Goal: Task Accomplishment & Management: Use online tool/utility

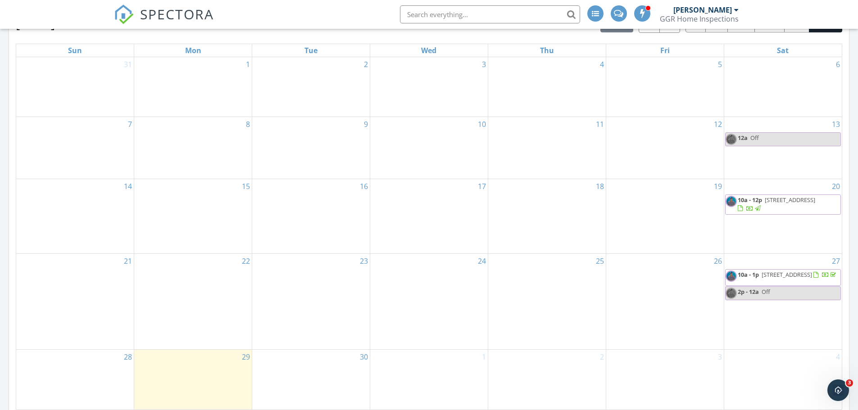
scroll to position [450, 0]
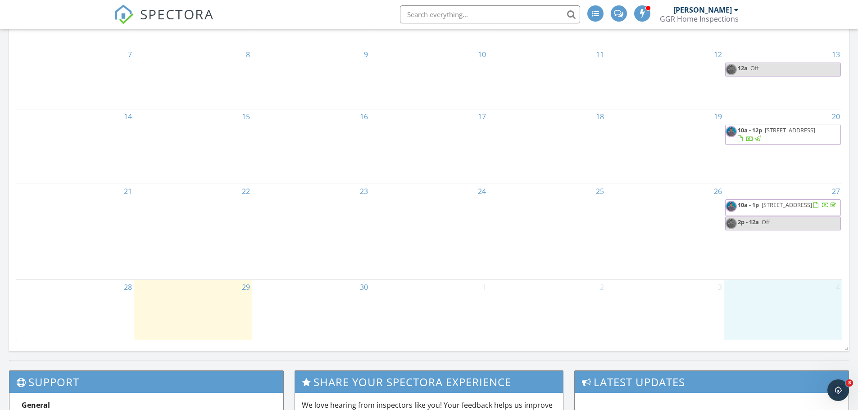
click at [759, 301] on div "4" at bounding box center [782, 309] width 117 height 59
click at [774, 284] on link "Cancel" at bounding box center [780, 291] width 46 height 14
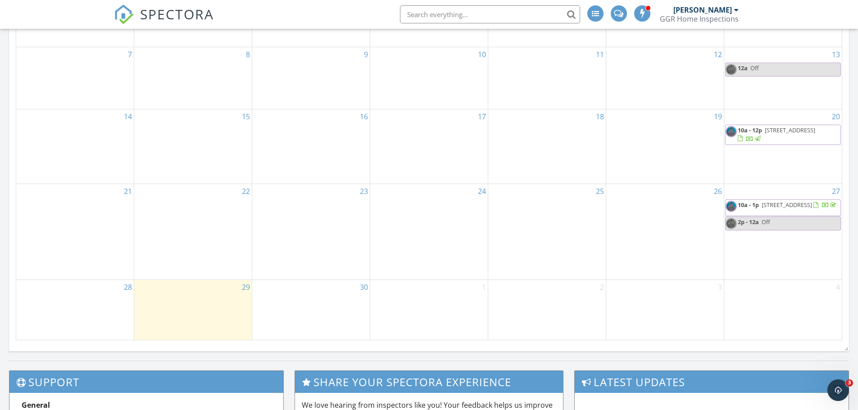
click at [779, 311] on div "4" at bounding box center [782, 309] width 117 height 59
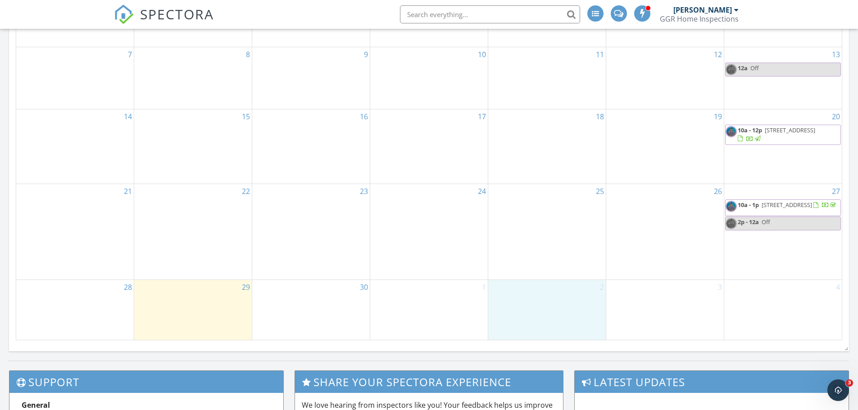
click at [528, 317] on div "2" at bounding box center [546, 309] width 117 height 59
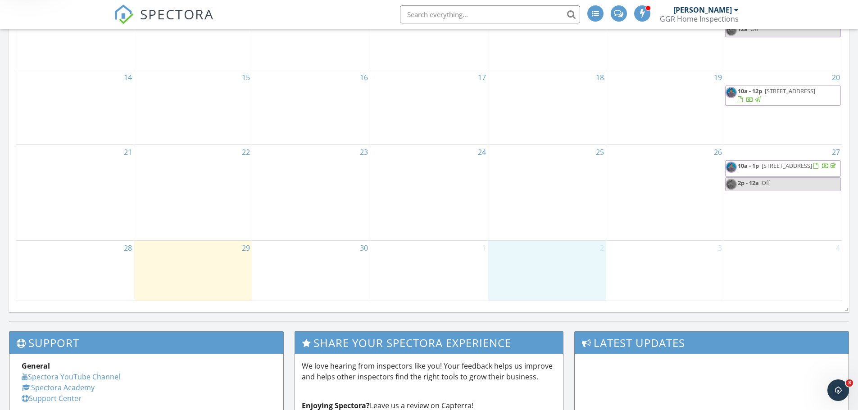
scroll to position [495, 0]
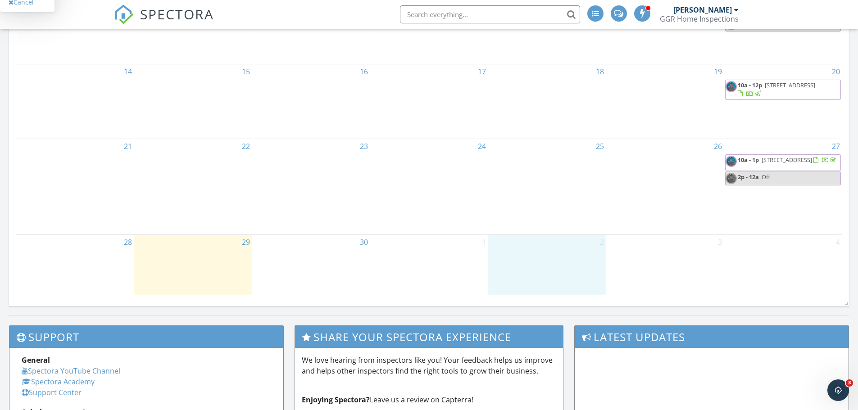
click at [784, 274] on div "4" at bounding box center [782, 264] width 117 height 59
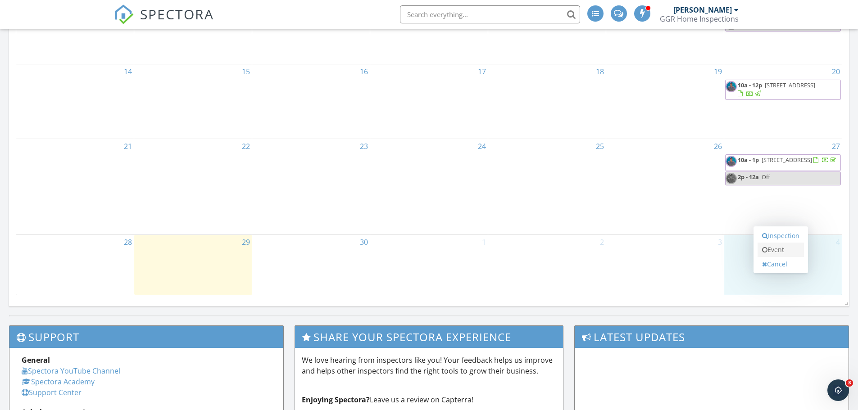
click at [783, 251] on link "Event" at bounding box center [780, 250] width 46 height 14
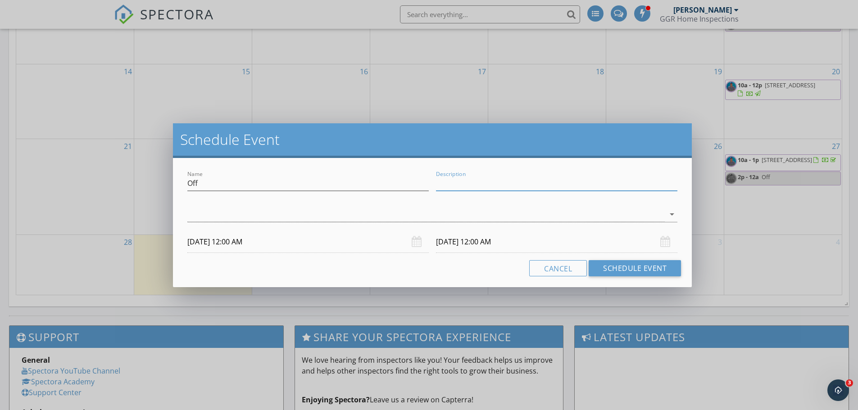
click at [491, 189] on input "Description" at bounding box center [556, 183] width 241 height 15
click at [491, 189] on input "[PERSON_NAME]" at bounding box center [556, 183] width 241 height 15
type input "m"
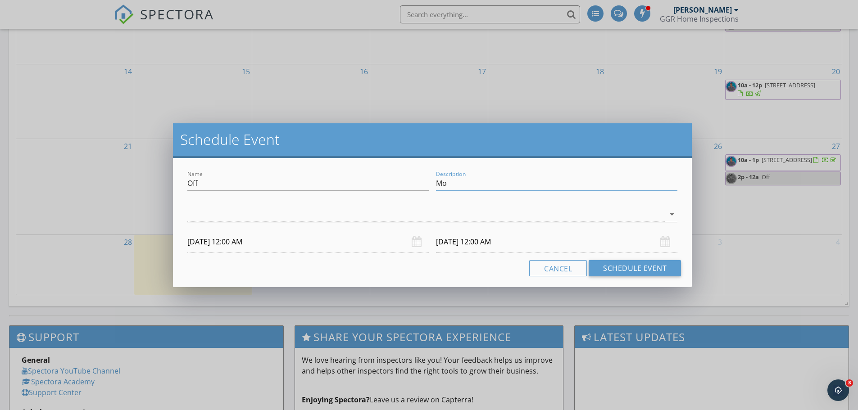
type input "M"
type input "Morning event"
click at [674, 213] on icon "arrow_drop_down" at bounding box center [671, 214] width 11 height 11
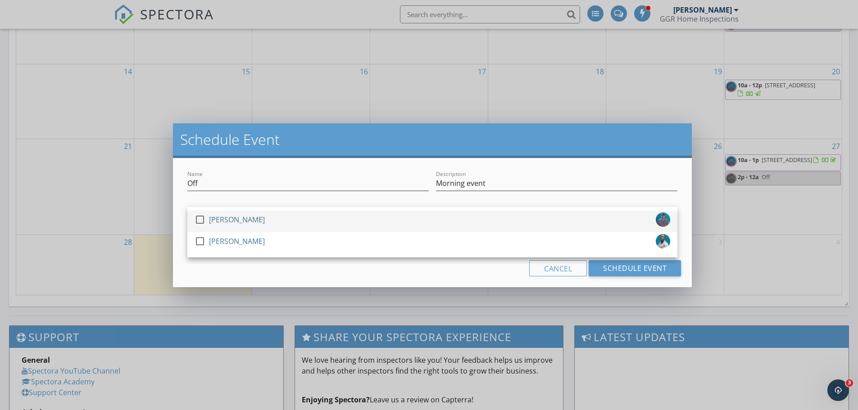
click at [282, 218] on div "check_box_outline_blank [PERSON_NAME]" at bounding box center [431, 221] width 475 height 18
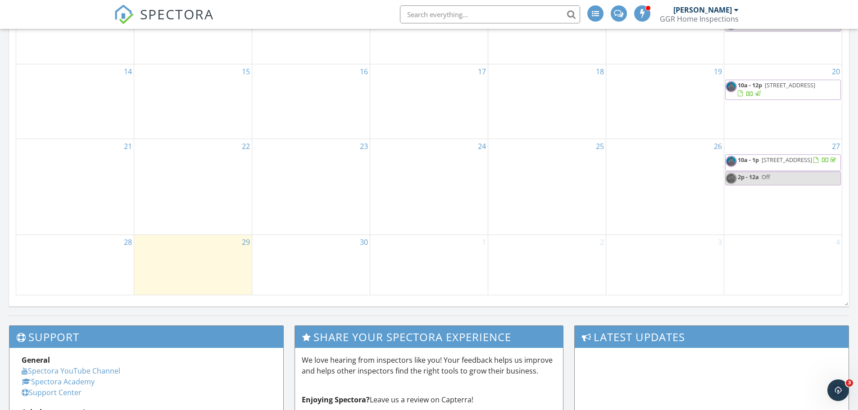
click at [421, 101] on div "Schedule Event Name Off Description Morning event [PERSON_NAME] arrow_drop_down…" at bounding box center [429, 205] width 858 height 410
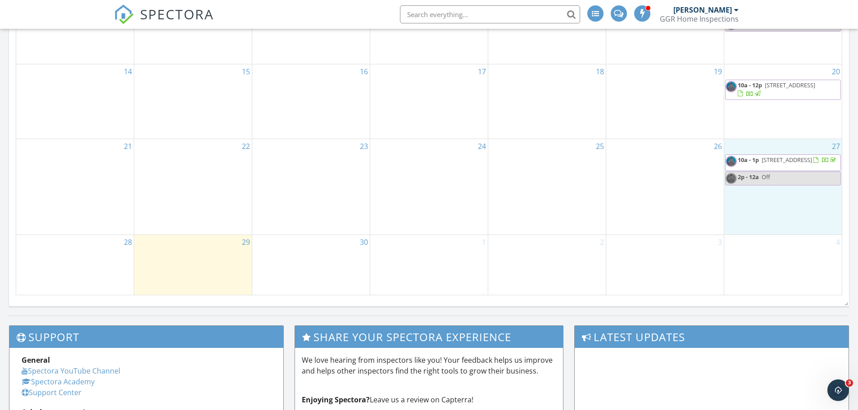
click at [770, 215] on div "27 10a - 1p [STREET_ADDRESS] 2p - 12a Off" at bounding box center [782, 186] width 117 height 95
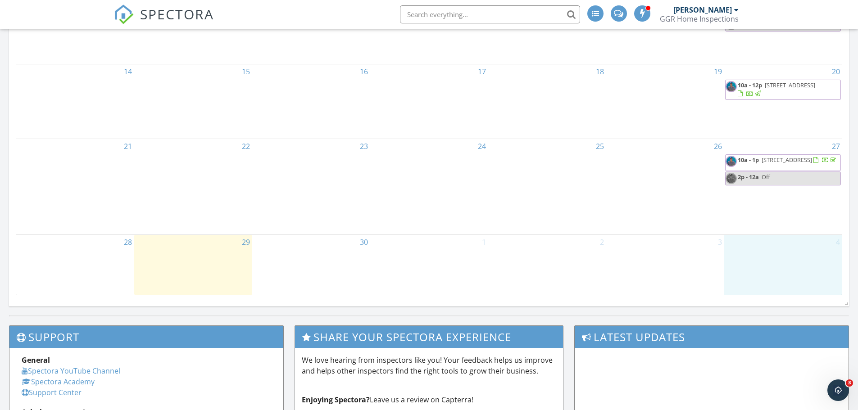
click at [767, 281] on div "4" at bounding box center [782, 264] width 117 height 59
click at [780, 257] on link "Event" at bounding box center [780, 257] width 46 height 14
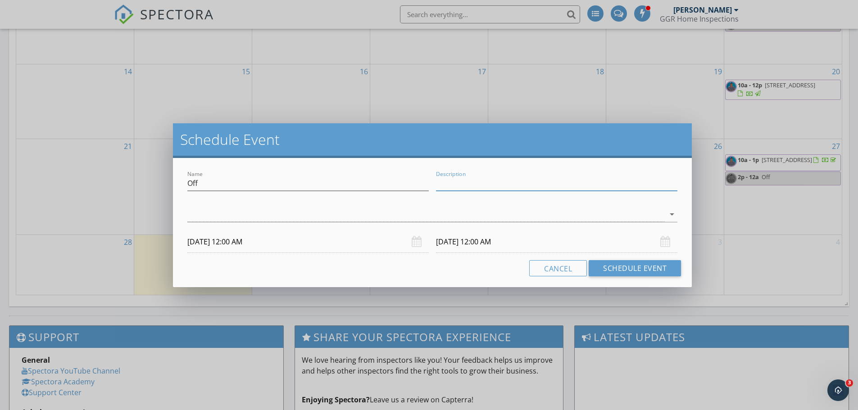
click at [488, 188] on input "Description" at bounding box center [556, 183] width 241 height 15
type input "E"
type input "Event"
click at [523, 210] on div at bounding box center [425, 214] width 477 height 15
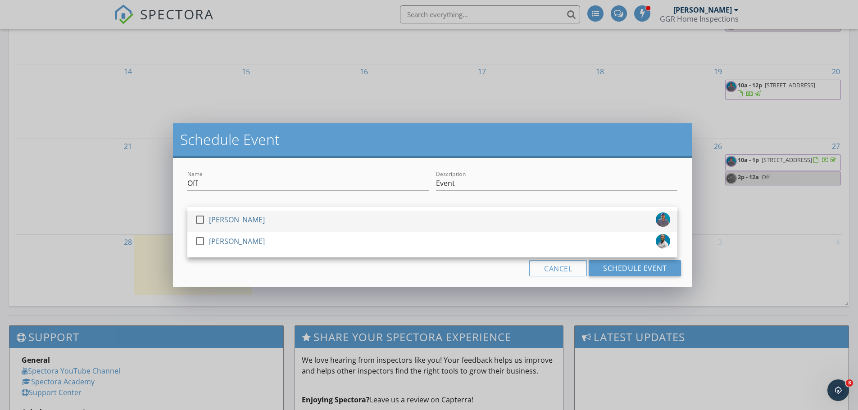
click at [272, 226] on div "check_box_outline_blank [PERSON_NAME]" at bounding box center [431, 221] width 475 height 18
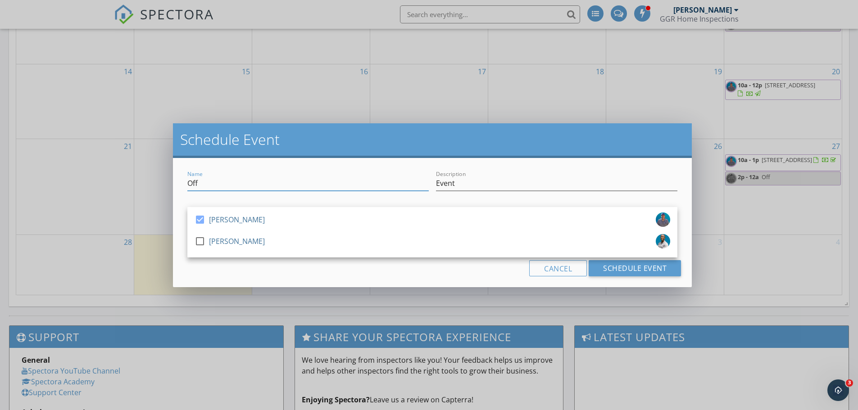
click at [359, 176] on input "Off" at bounding box center [307, 183] width 241 height 15
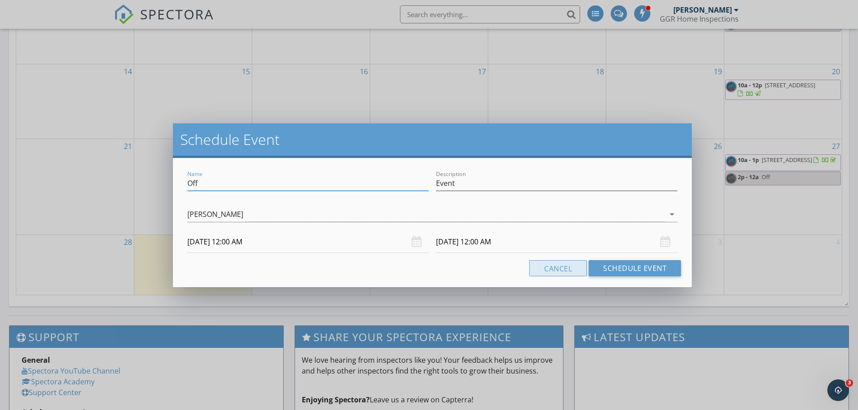
click at [561, 267] on button "Cancel" at bounding box center [558, 268] width 58 height 16
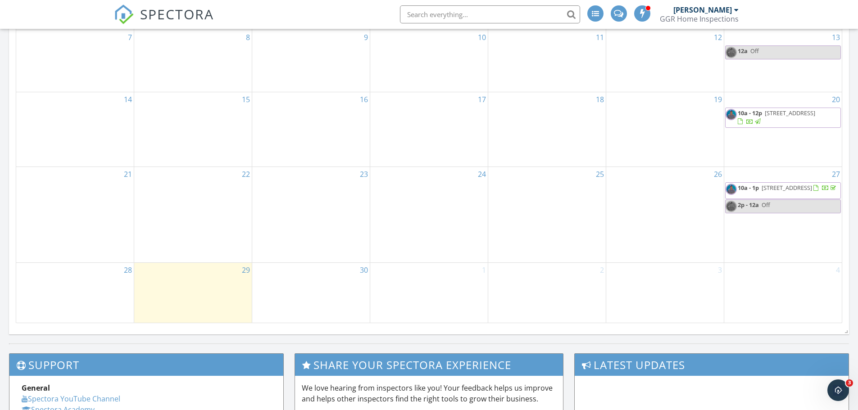
scroll to position [360, 0]
